Goal: Find specific page/section: Find specific page/section

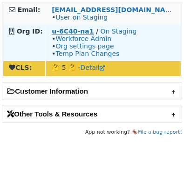
click at [55, 28] on strong "u-6C40-na1" at bounding box center [73, 31] width 42 height 7
